Goal: Transaction & Acquisition: Book appointment/travel/reservation

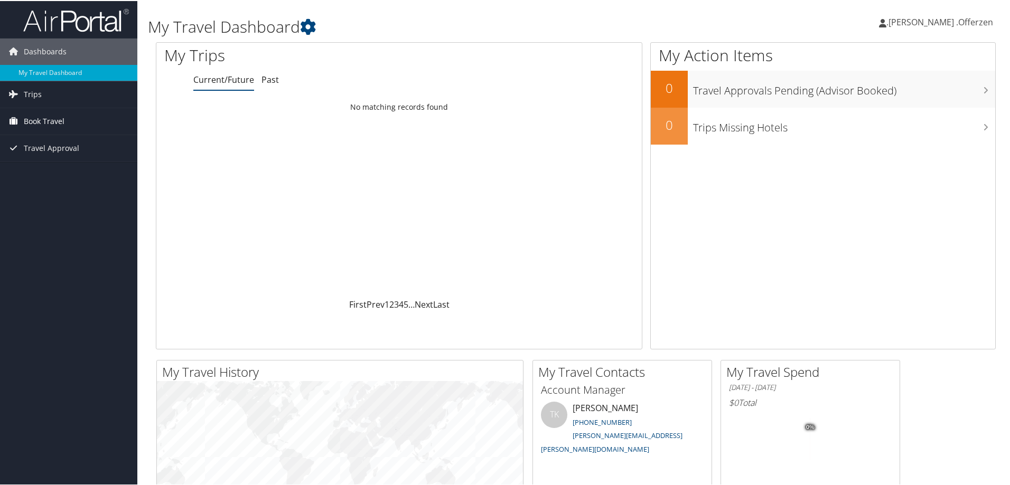
click at [42, 123] on span "Book Travel" at bounding box center [44, 120] width 41 height 26
click at [61, 172] on link "Book/Manage Online Trips" at bounding box center [68, 173] width 137 height 16
